Goal: Navigation & Orientation: Find specific page/section

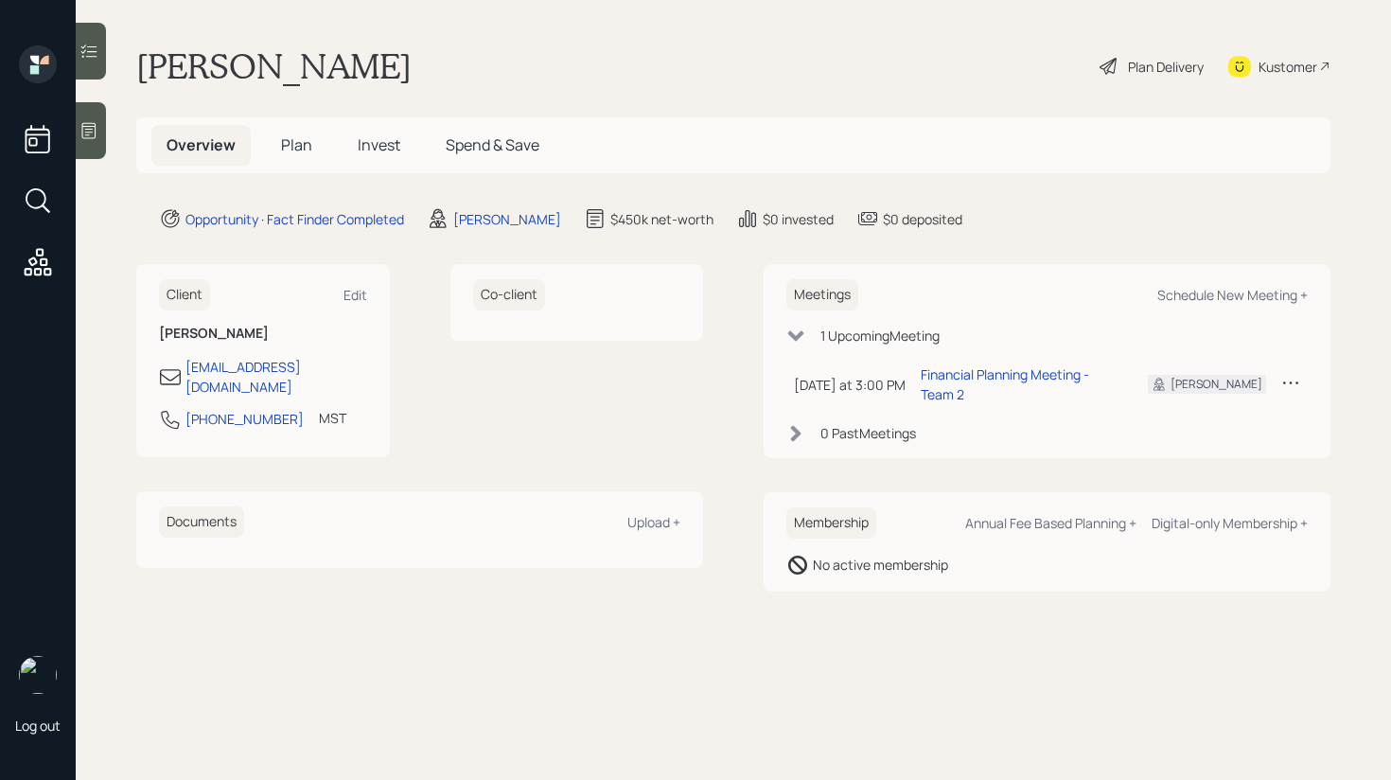
click at [376, 146] on span "Invest" at bounding box center [379, 144] width 43 height 21
